Goal: Task Accomplishment & Management: Use online tool/utility

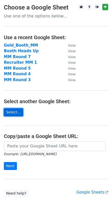
click at [18, 111] on link "Select..." at bounding box center [13, 112] width 19 height 8
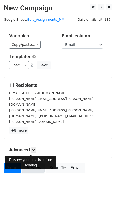
click at [33, 163] on link "Preview" at bounding box center [33, 168] width 22 height 10
click at [35, 163] on link "Preview" at bounding box center [33, 168] width 22 height 10
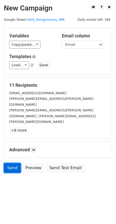
click at [7, 163] on link "Send" at bounding box center [12, 168] width 17 height 10
